Goal: Find specific page/section: Find specific page/section

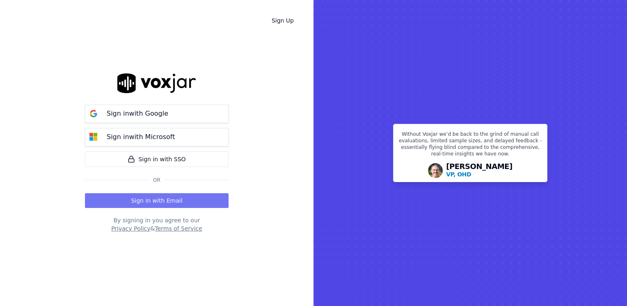
click at [161, 197] on button "Sign in with Email" at bounding box center [157, 200] width 144 height 15
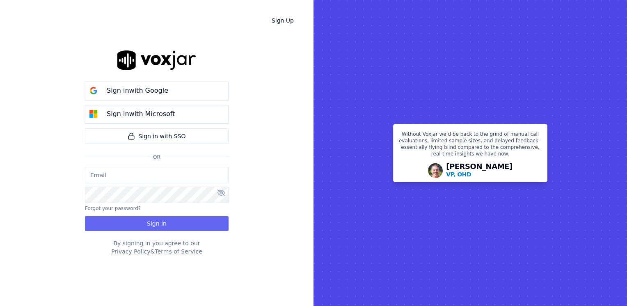
click at [172, 172] on input "email" at bounding box center [157, 175] width 144 height 16
type input "[EMAIL_ADDRESS][DOMAIN_NAME]"
click at [222, 196] on icon at bounding box center [221, 193] width 8 height 7
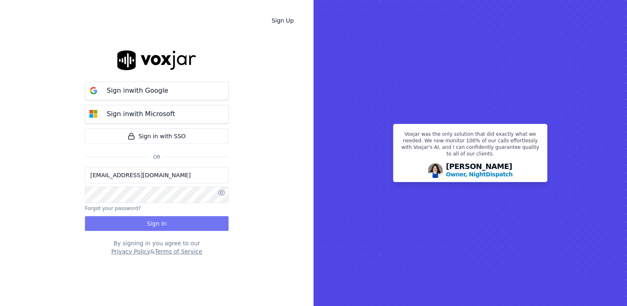
click at [164, 223] on button "Sign In" at bounding box center [157, 223] width 144 height 15
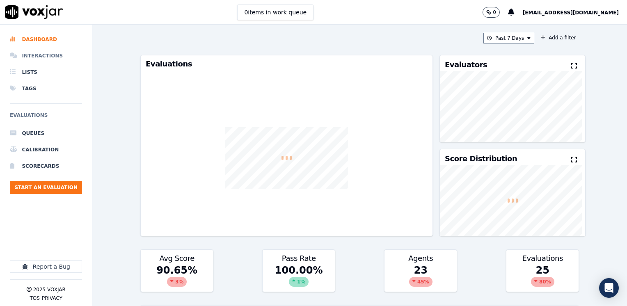
click at [52, 55] on li "Interactions" at bounding box center [46, 56] width 72 height 16
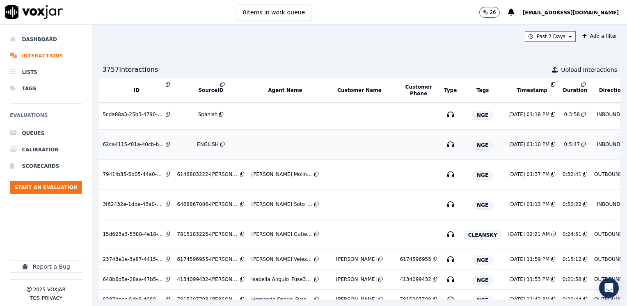
scroll to position [123, 0]
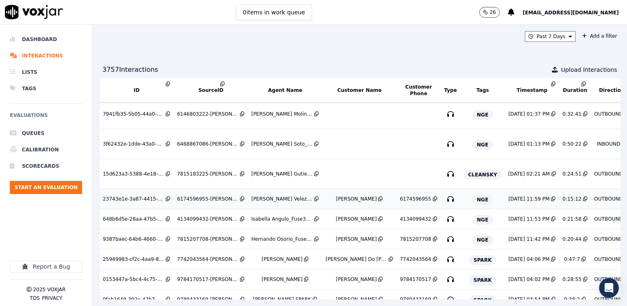
click at [282, 198] on div "Samuel Velez_Fuse3039_NGE" at bounding box center [282, 199] width 62 height 7
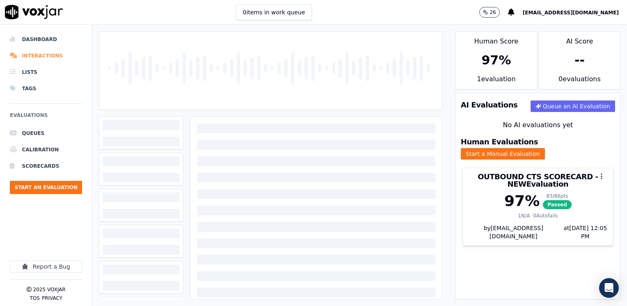
click at [41, 55] on li "Interactions" at bounding box center [46, 56] width 72 height 16
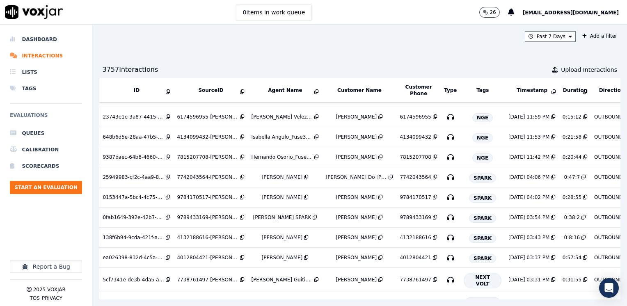
scroll to position [303, 0]
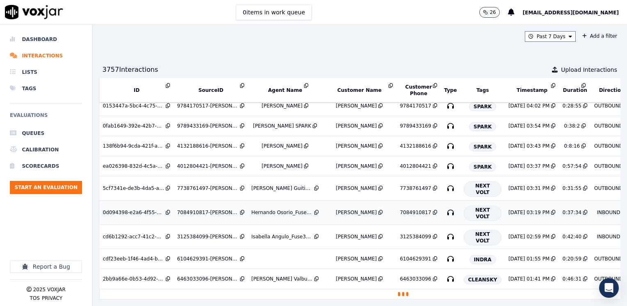
click at [266, 209] on div "Hernando Osorio_Fuse3032_NGE" at bounding box center [282, 212] width 62 height 7
